Goal: Information Seeking & Learning: Learn about a topic

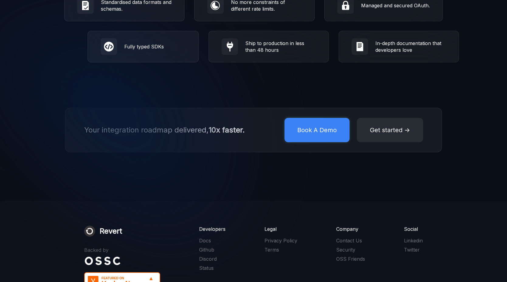
scroll to position [1126, 0]
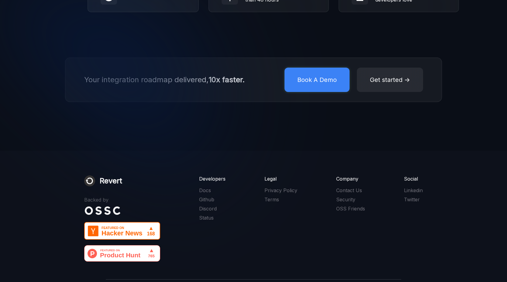
drag, startPoint x: 34, startPoint y: 142, endPoint x: 35, endPoint y: 170, distance: 28.6
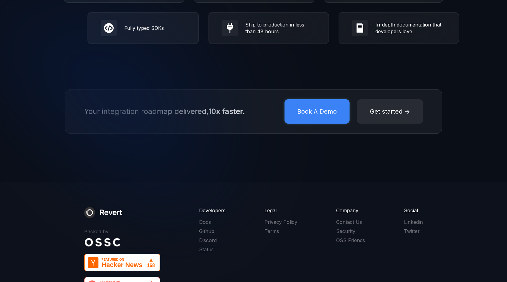
scroll to position [1124, 0]
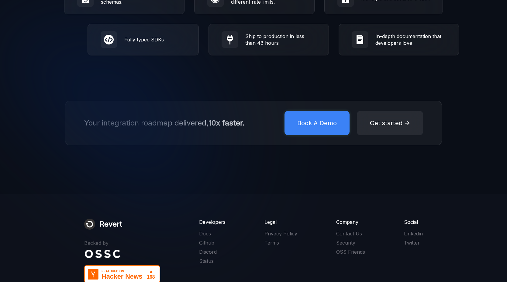
drag, startPoint x: 38, startPoint y: 170, endPoint x: 38, endPoint y: 148, distance: 22.8
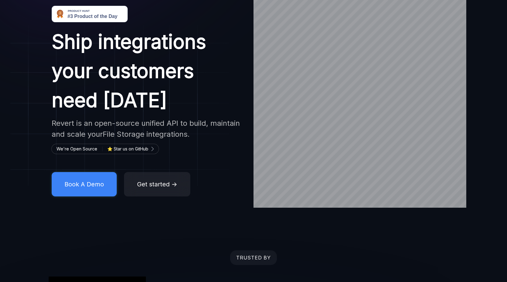
scroll to position [0, 0]
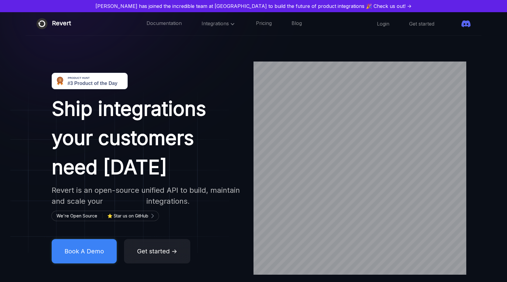
drag, startPoint x: 38, startPoint y: 148, endPoint x: 32, endPoint y: 79, distance: 68.7
click at [229, 23] on icon at bounding box center [232, 23] width 7 height 7
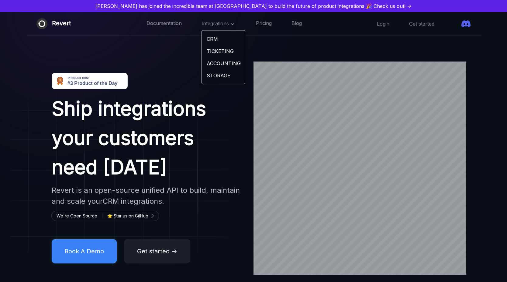
click at [202, 37] on link "CRM" at bounding box center [223, 39] width 43 height 12
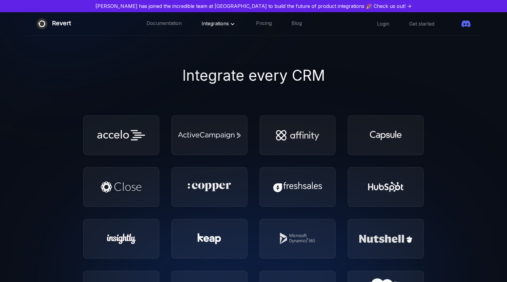
click at [218, 23] on span "Integrations" at bounding box center [219, 23] width 35 height 6
click at [211, 51] on link "TICKETING" at bounding box center [223, 51] width 43 height 12
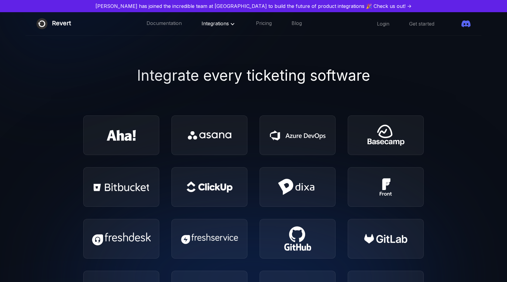
drag, startPoint x: 63, startPoint y: 96, endPoint x: 64, endPoint y: 47, distance: 49.0
click at [216, 26] on div "Integrations" at bounding box center [219, 24] width 35 height 8
click at [216, 24] on span "Integrations" at bounding box center [219, 23] width 35 height 6
click at [219, 61] on link "ACCOUNTING" at bounding box center [223, 63] width 43 height 12
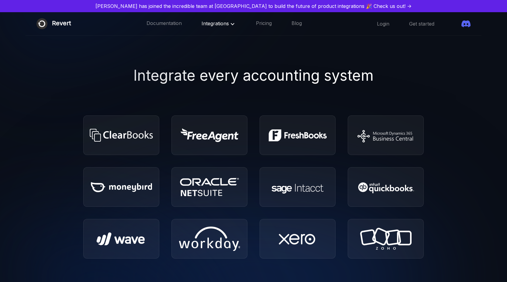
click at [214, 22] on span "Integrations" at bounding box center [219, 23] width 35 height 6
click at [205, 73] on link "STORAGE" at bounding box center [223, 75] width 43 height 12
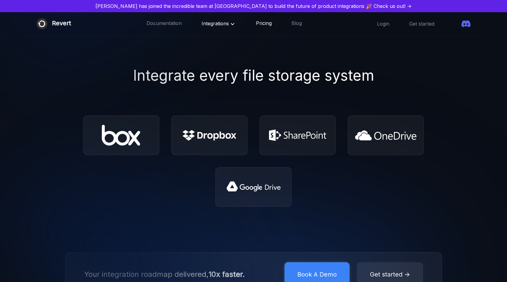
click at [258, 22] on link "Pricing" at bounding box center [264, 24] width 16 height 8
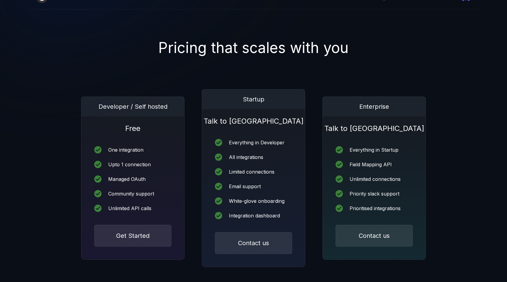
drag, startPoint x: 59, startPoint y: 104, endPoint x: 61, endPoint y: 114, distance: 10.2
